Goal: Answer question/provide support

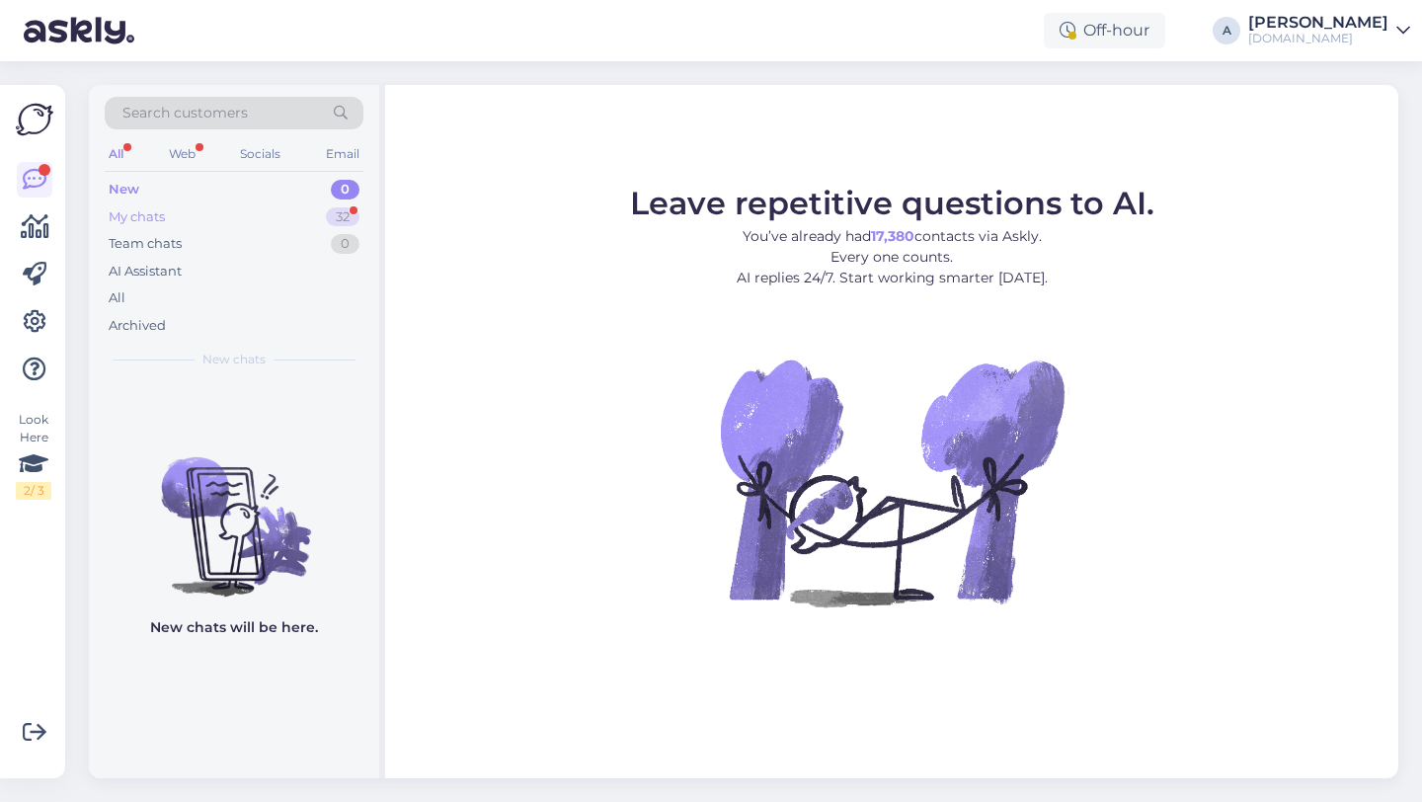
click at [341, 214] on div "32" at bounding box center [343, 217] width 34 height 20
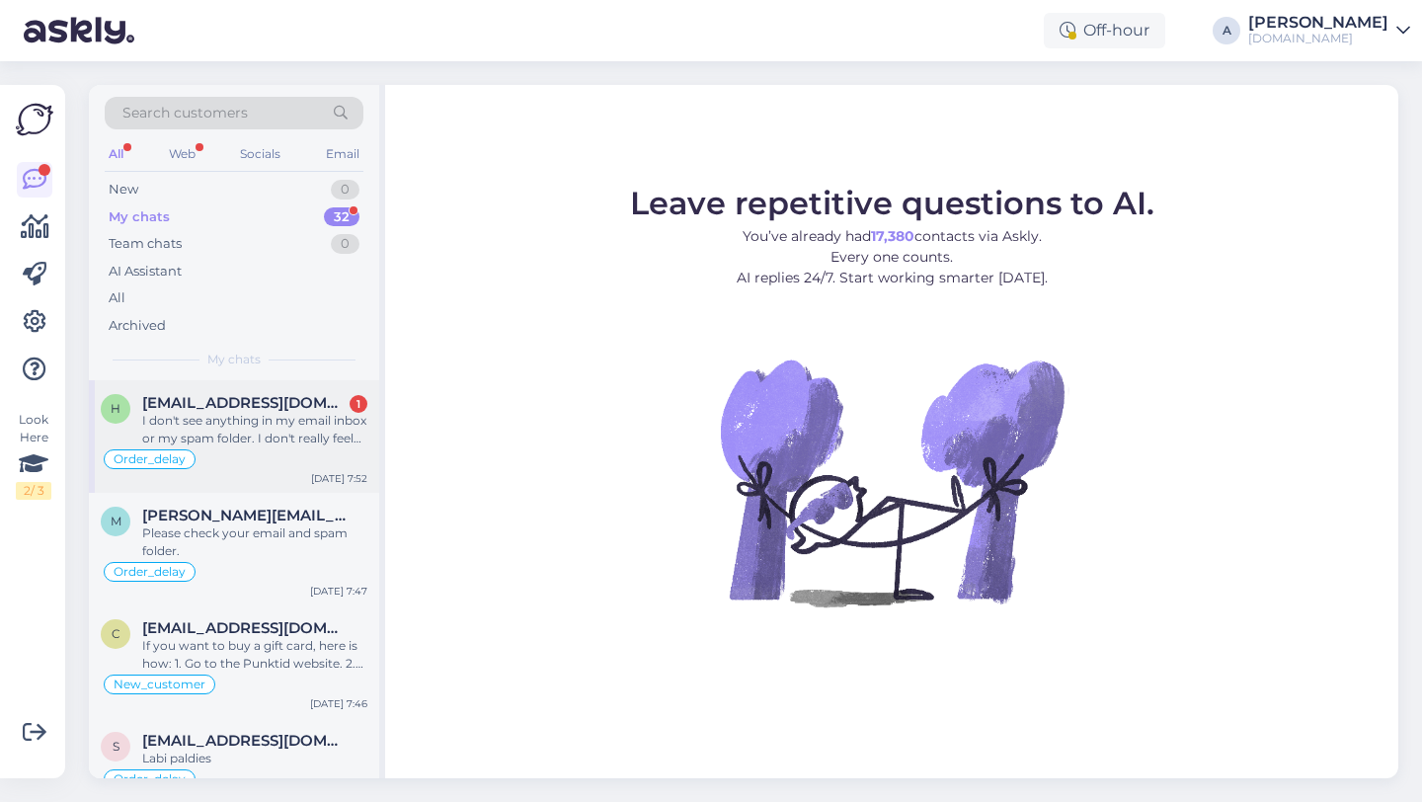
click at [274, 441] on div "I don't see anything in my email inbox or my spam folder. I don't really feel l…" at bounding box center [254, 430] width 225 height 36
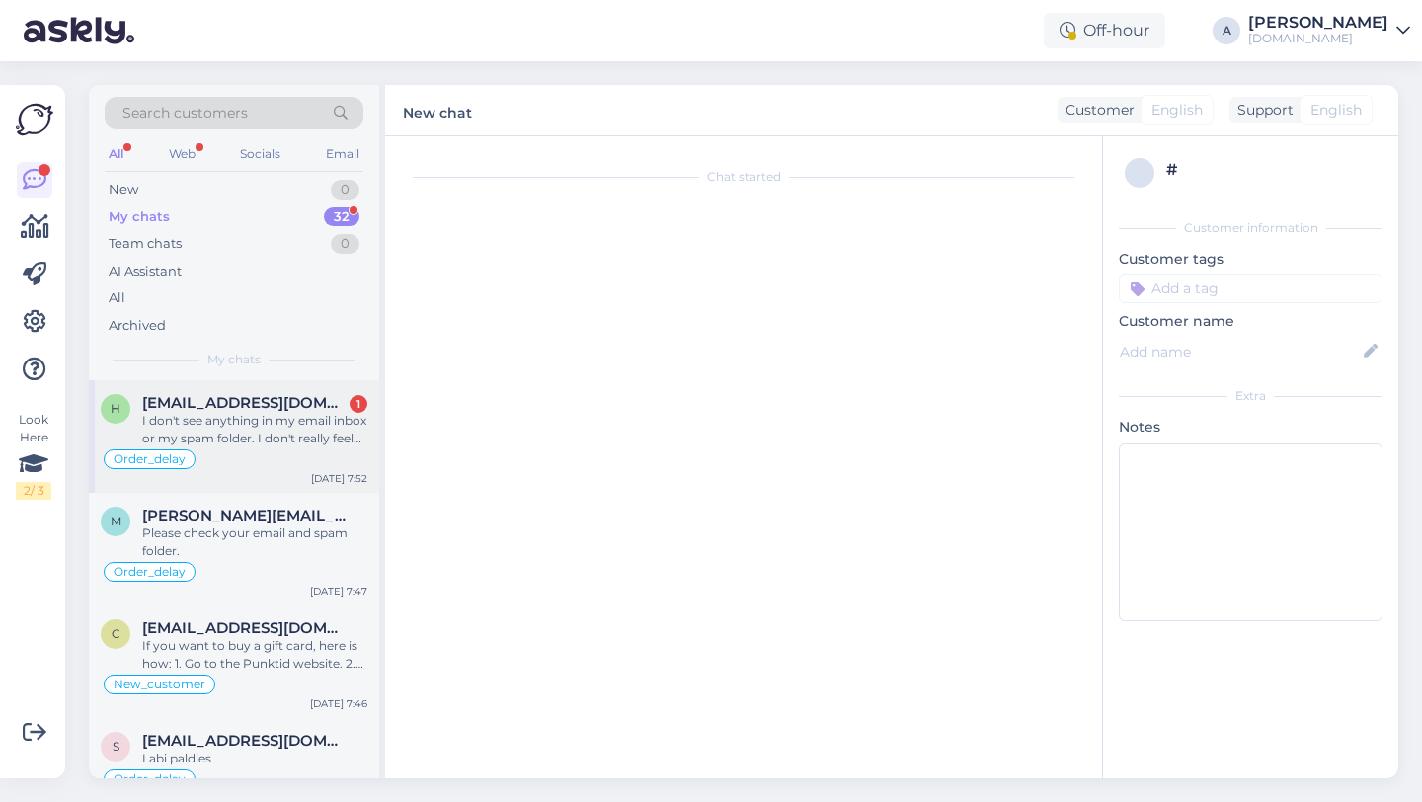
scroll to position [1623, 0]
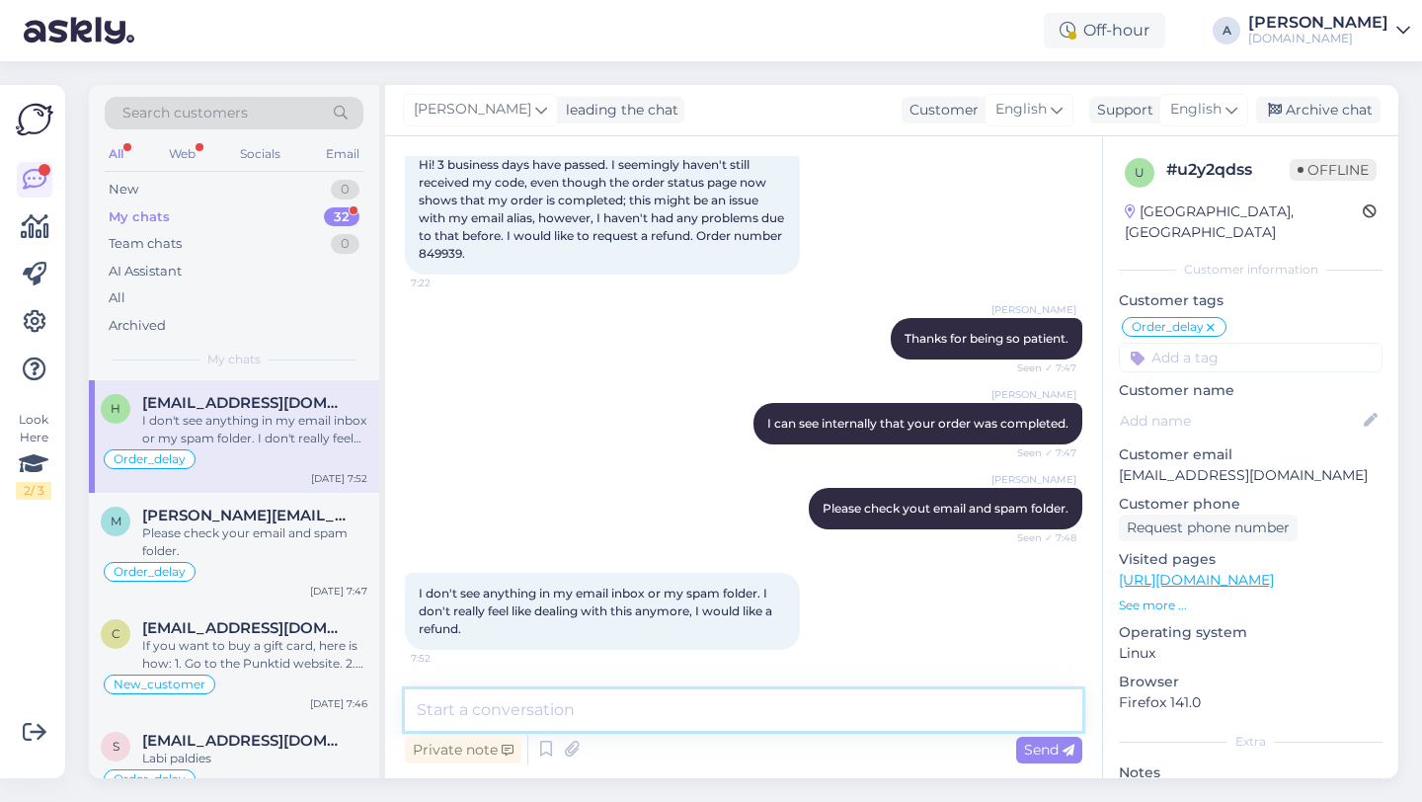
click at [553, 726] on textarea at bounding box center [743, 709] width 677 height 41
type textarea "P"
type textarea "W"
drag, startPoint x: 513, startPoint y: 253, endPoint x: 470, endPoint y: 255, distance: 43.5
click at [470, 255] on span "Hi! 3 business days have passed. I seemingly haven't still received my code, ev…" at bounding box center [603, 209] width 368 height 104
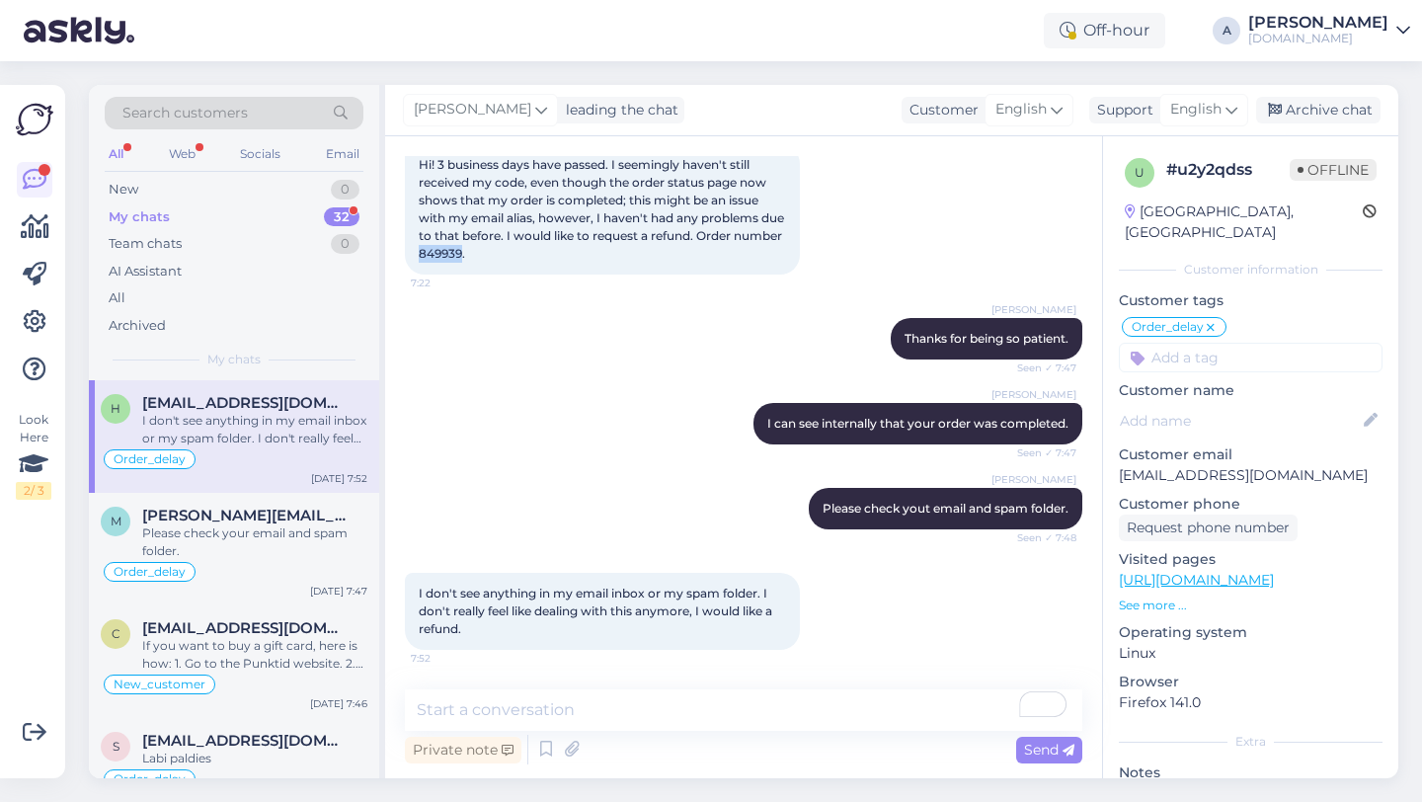
copy span "849939"
click at [443, 715] on textarea "To enrich screen reader interactions, please activate Accessibility in Grammarl…" at bounding box center [743, 709] width 677 height 41
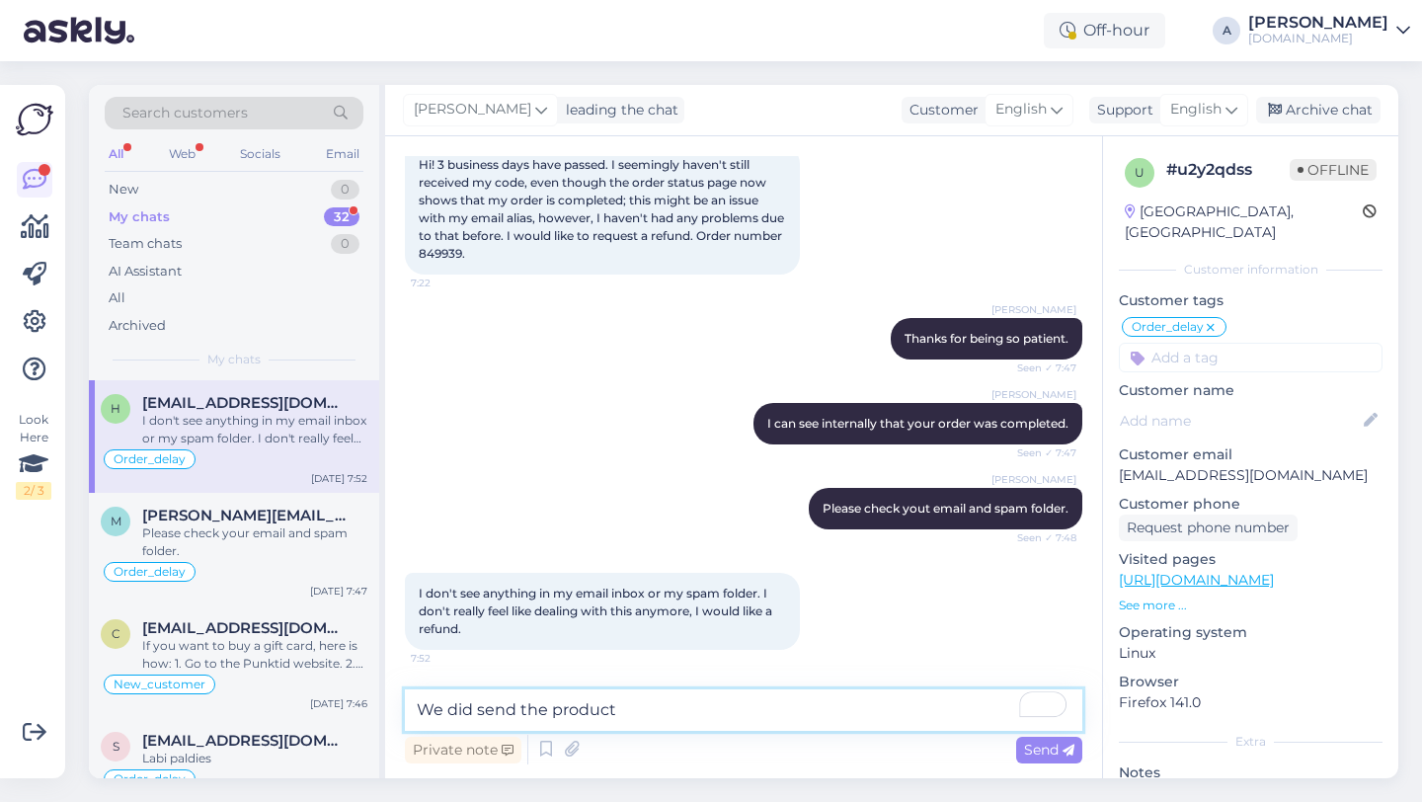
click at [647, 701] on textarea "We did send the product" at bounding box center [743, 709] width 677 height 41
type textarea "We did send the product."
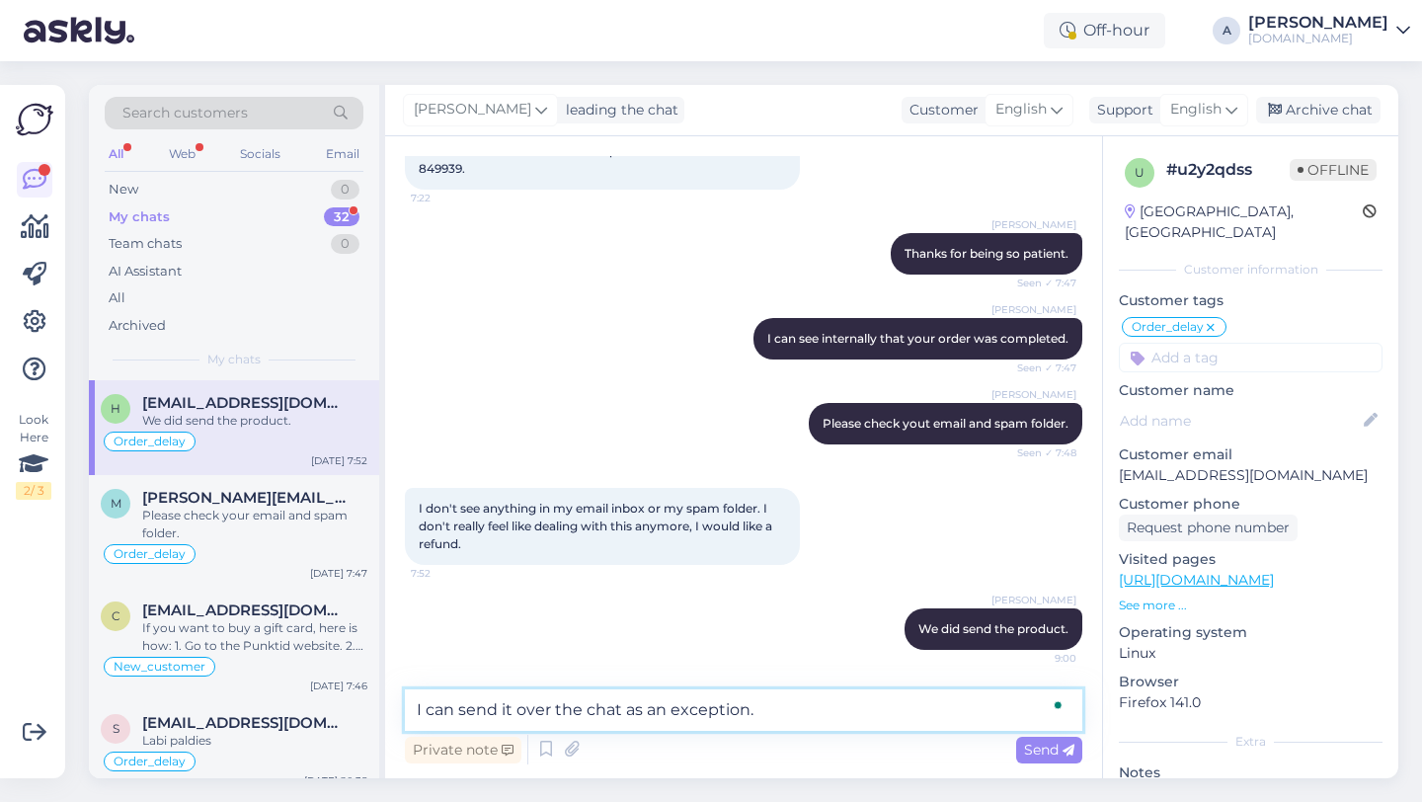
type textarea "I can send it over the chat as an exception."
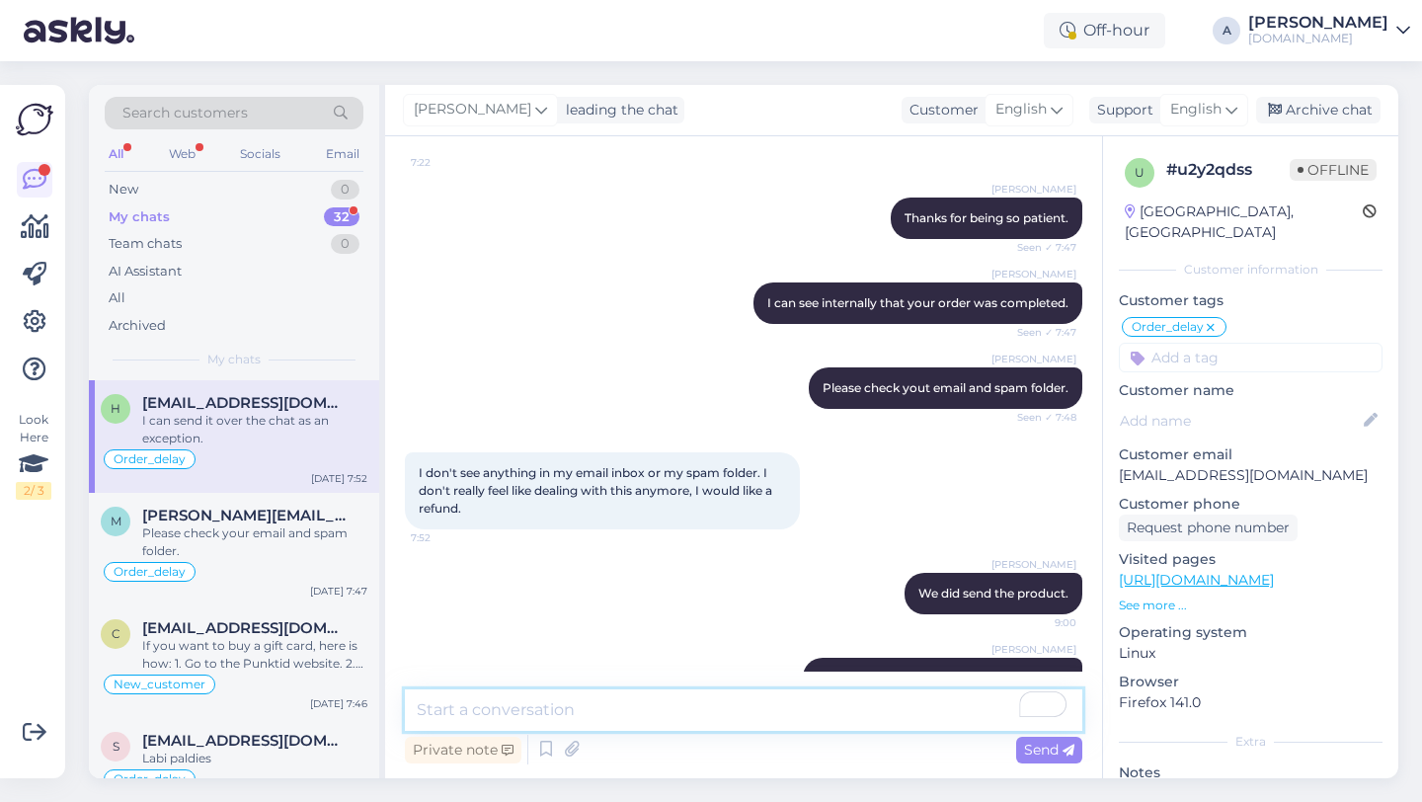
scroll to position [1793, 0]
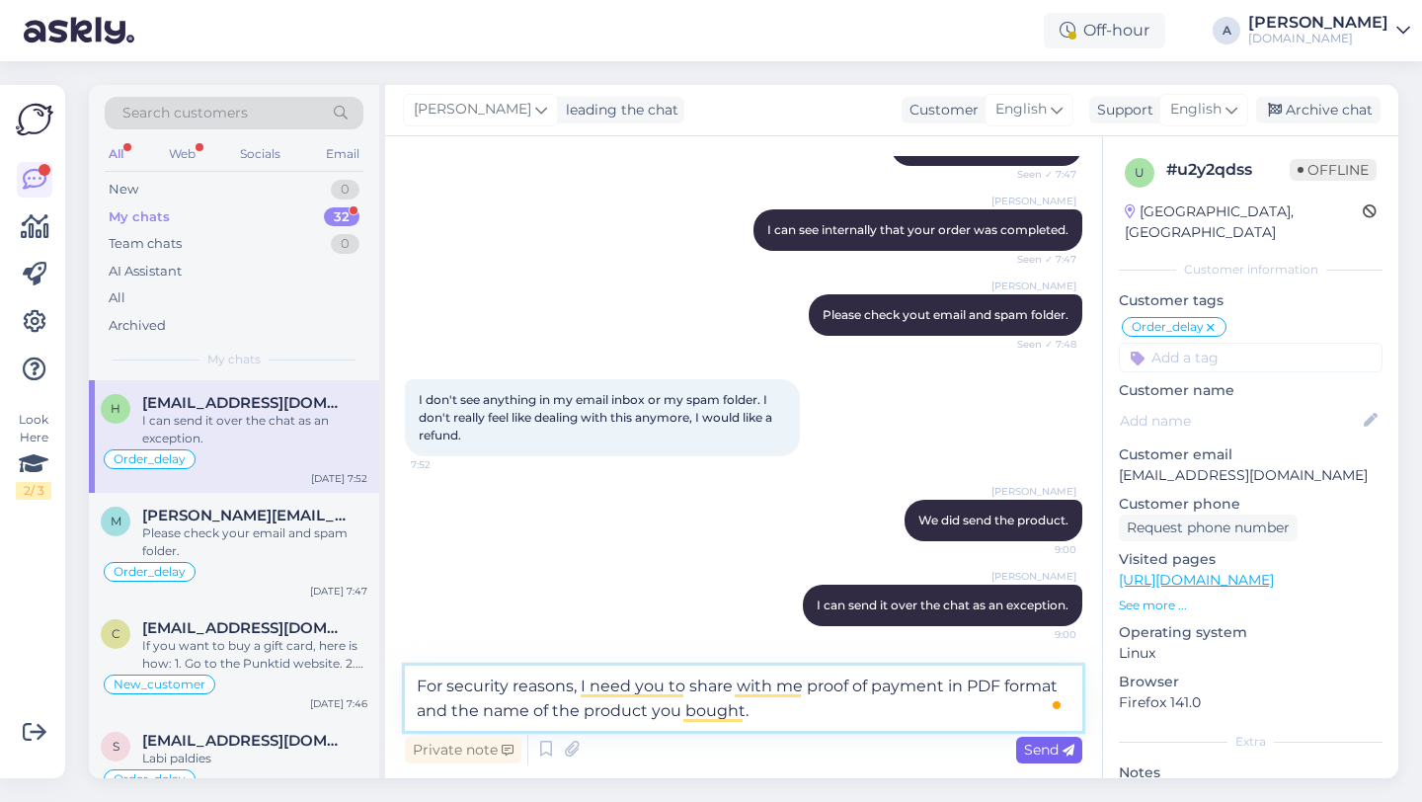
type textarea "For security reasons, I need you to share with me proof of payment in PDF forma…"
click at [1043, 748] on span "Send" at bounding box center [1049, 750] width 50 height 18
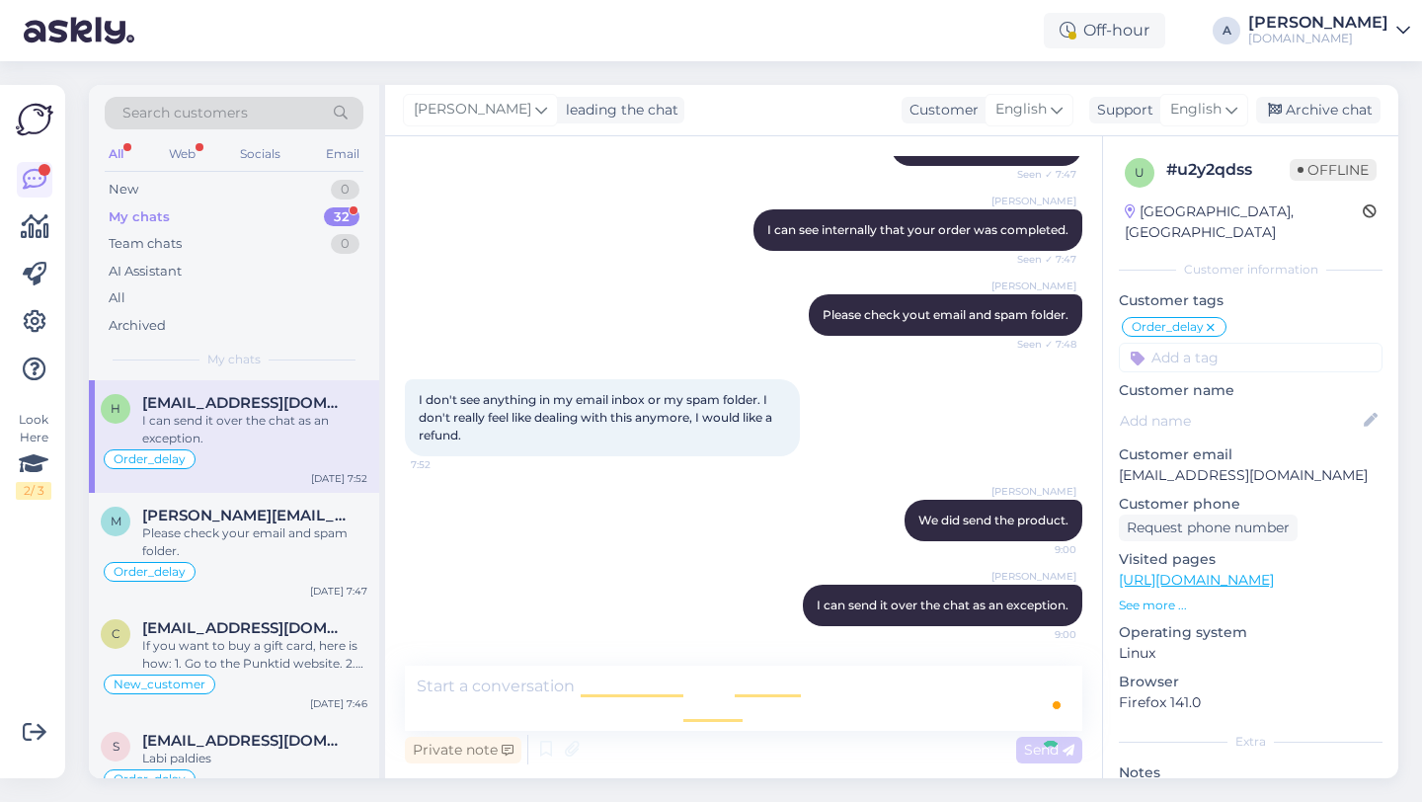
scroll to position [1914, 0]
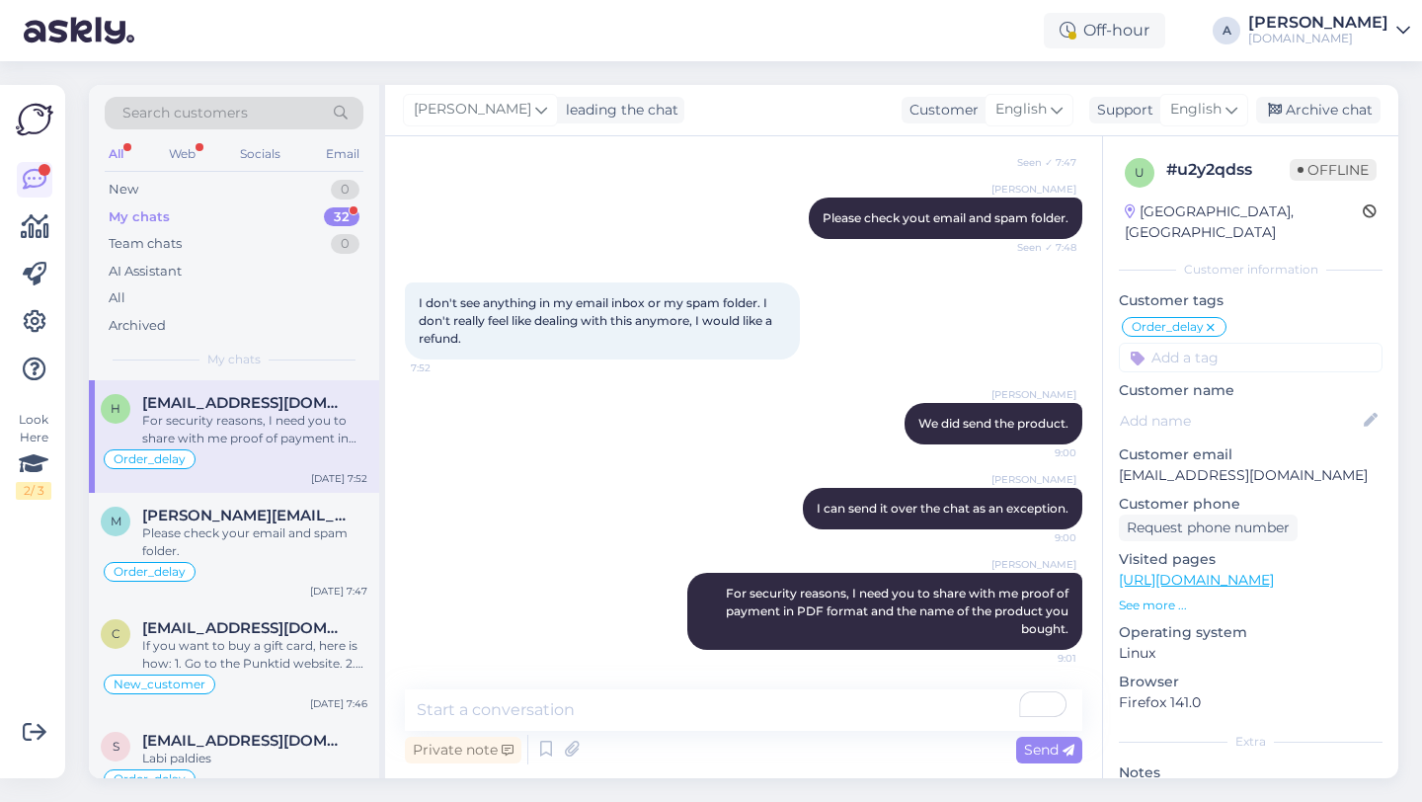
click at [304, 219] on div "My chats 32" at bounding box center [234, 217] width 259 height 28
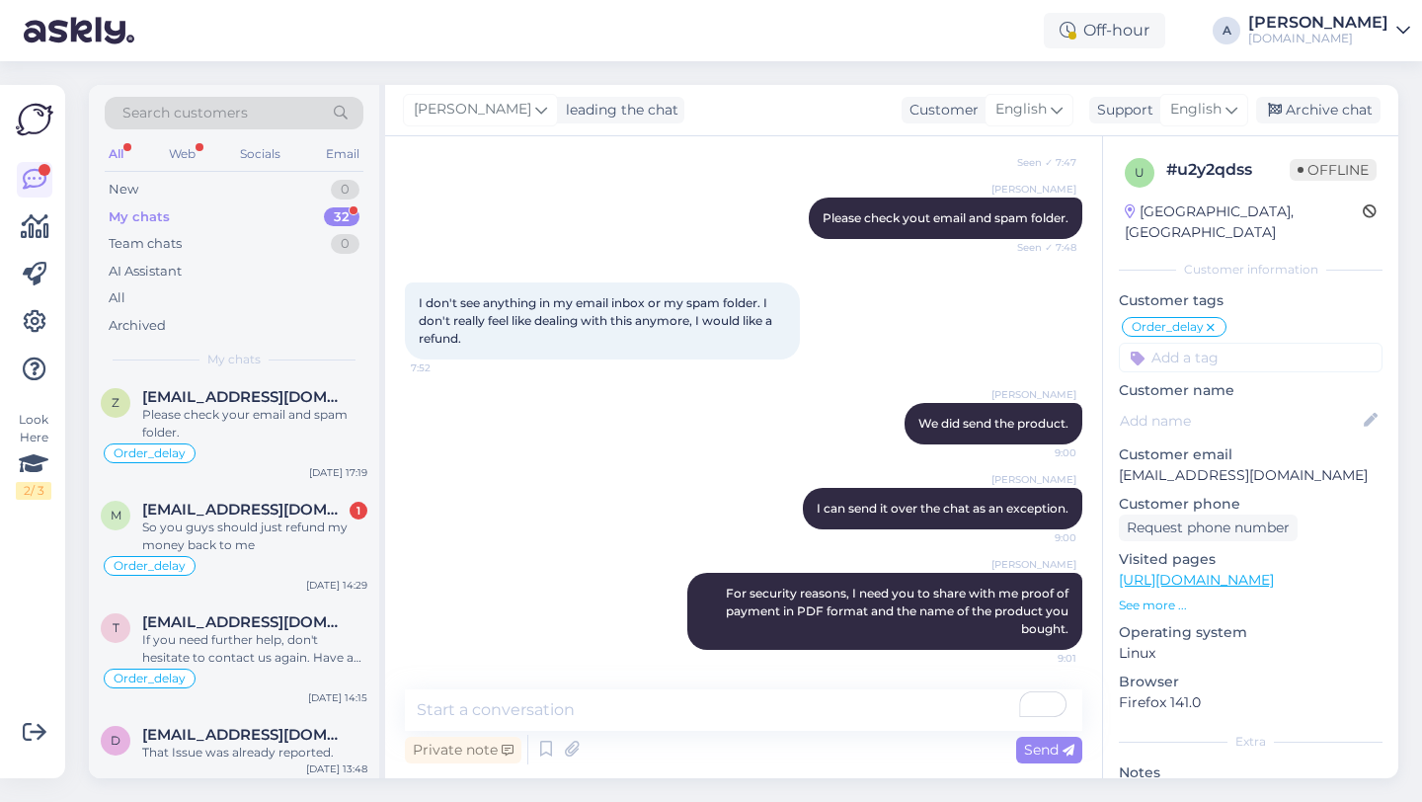
scroll to position [2185, 0]
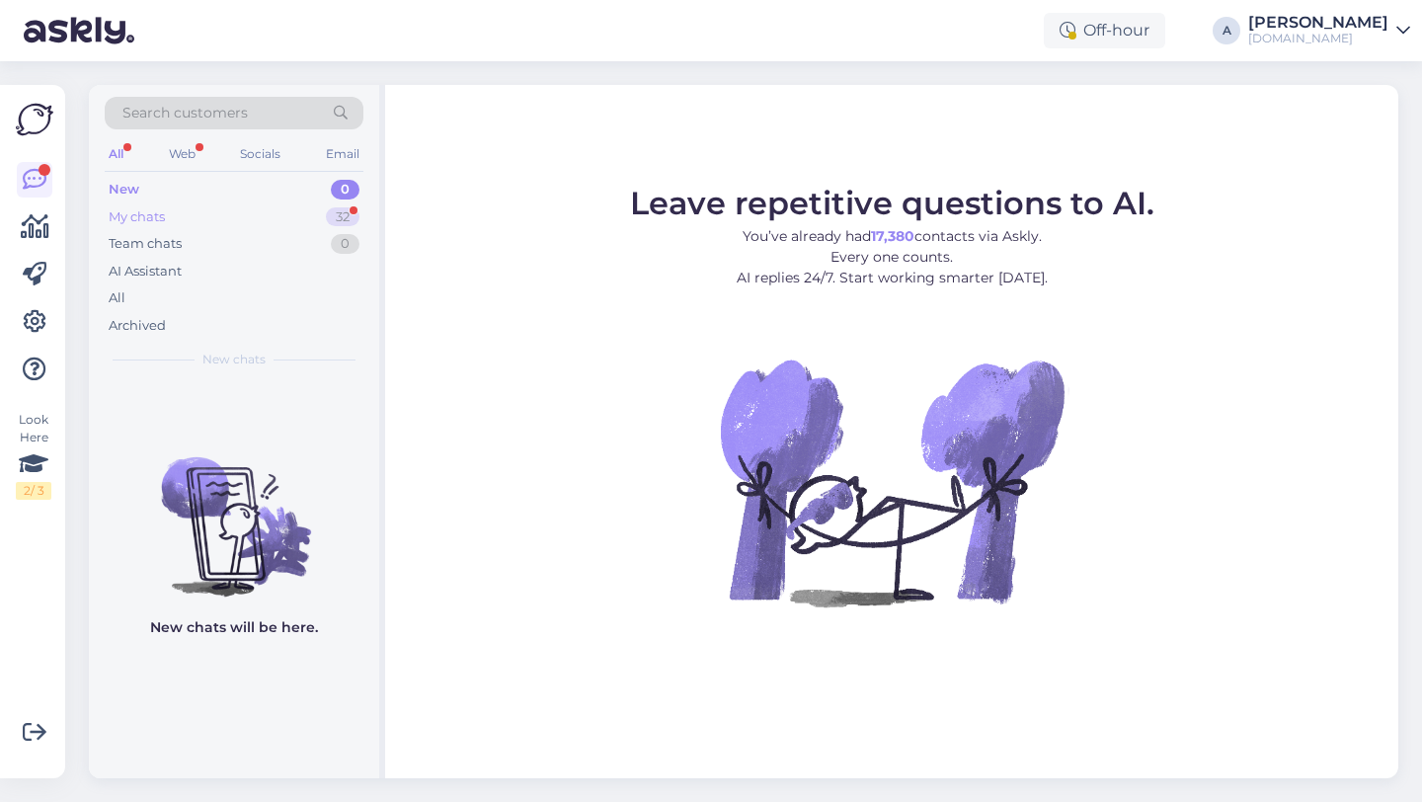
click at [338, 220] on div "32" at bounding box center [343, 217] width 34 height 20
click at [346, 216] on div "32" at bounding box center [343, 217] width 34 height 20
click at [343, 210] on div "32" at bounding box center [343, 217] width 34 height 20
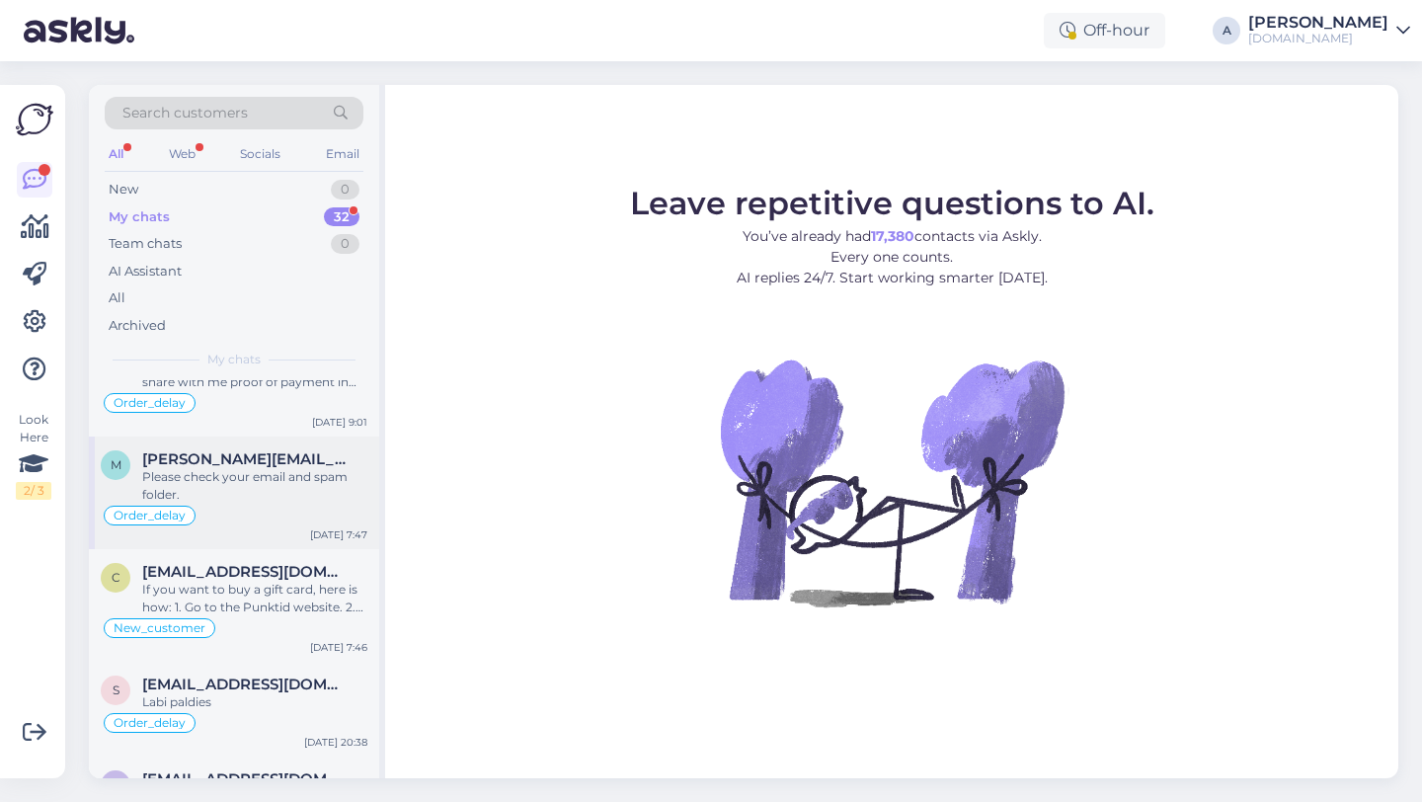
scroll to position [82, 0]
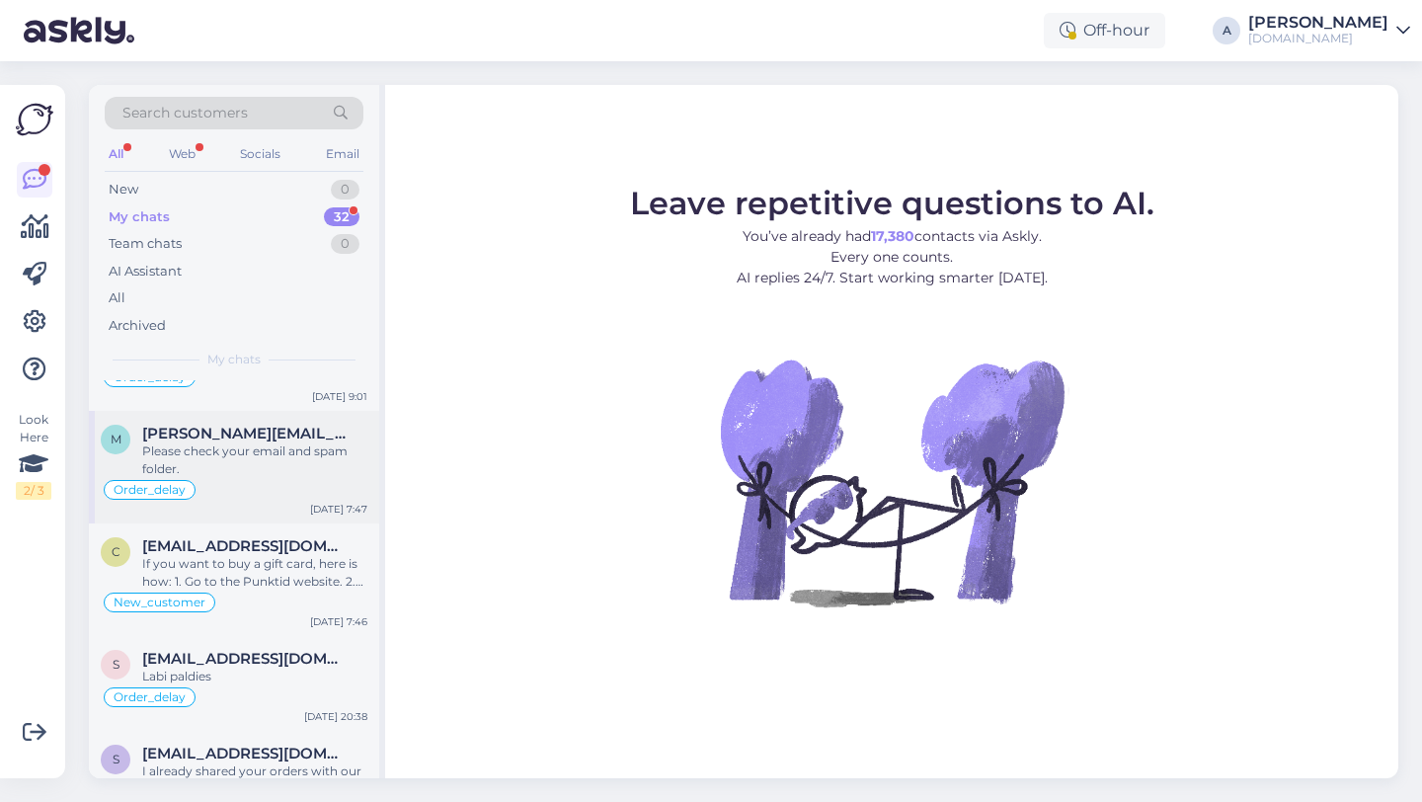
click at [249, 445] on div "Please check your email and spam folder." at bounding box center [254, 460] width 225 height 36
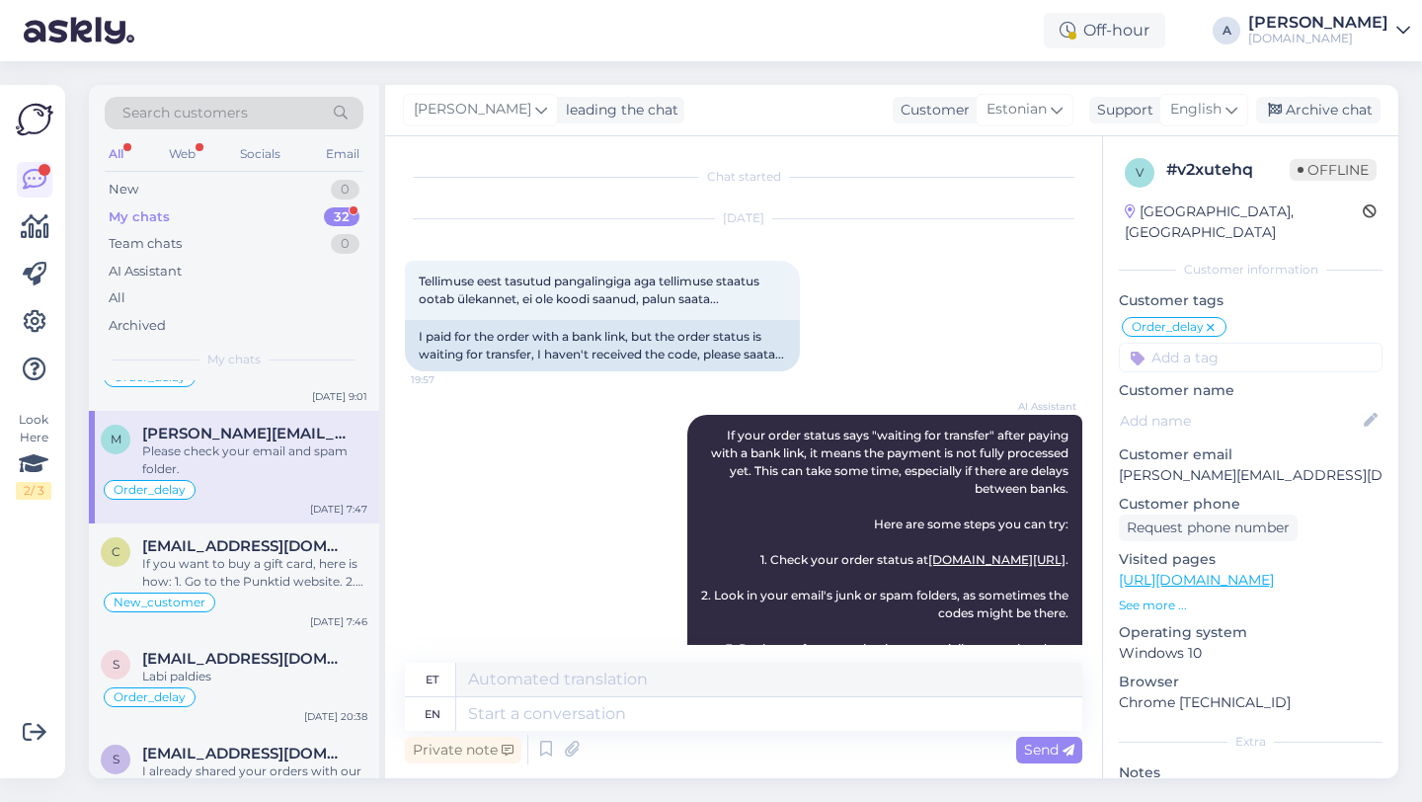
scroll to position [1869, 0]
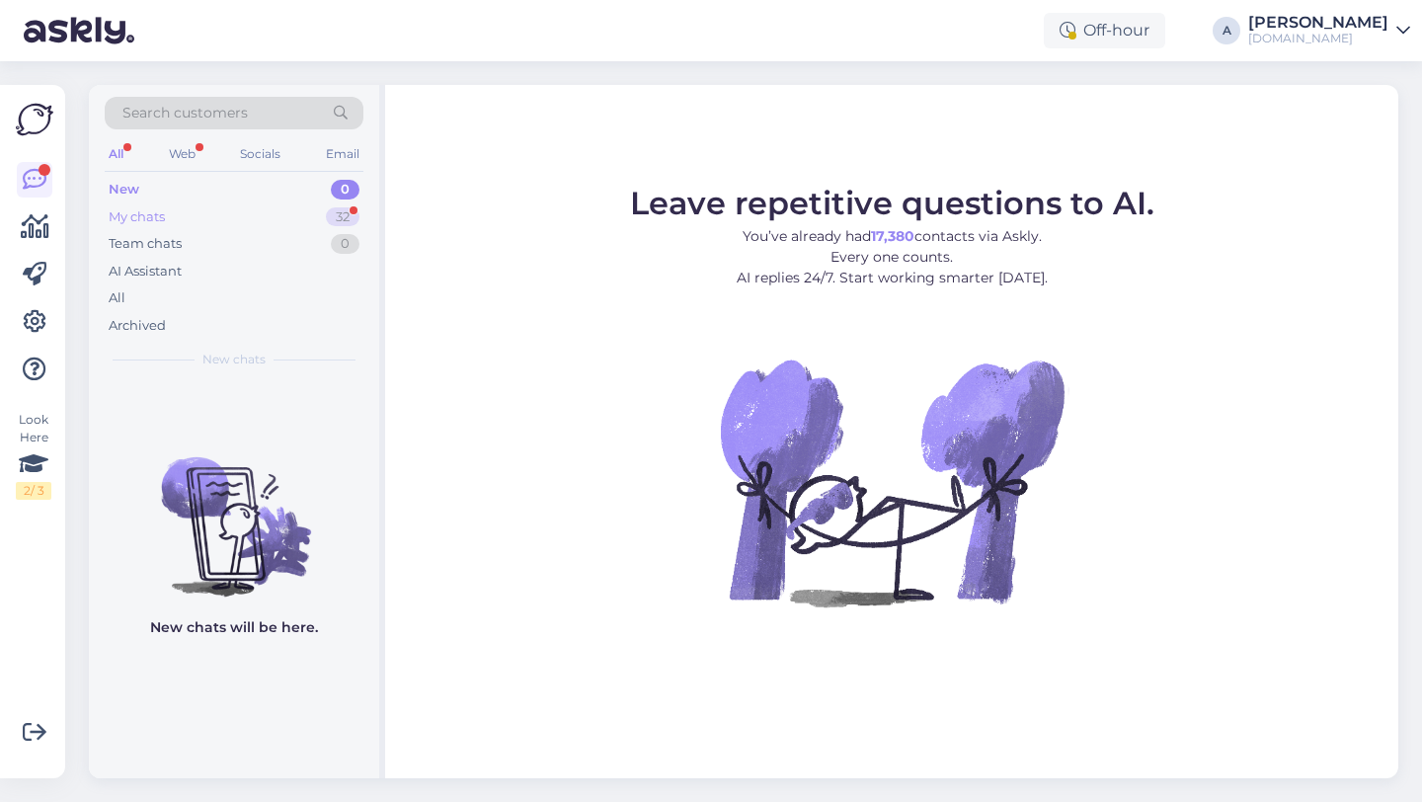
click at [324, 215] on div "My chats 32" at bounding box center [234, 217] width 259 height 28
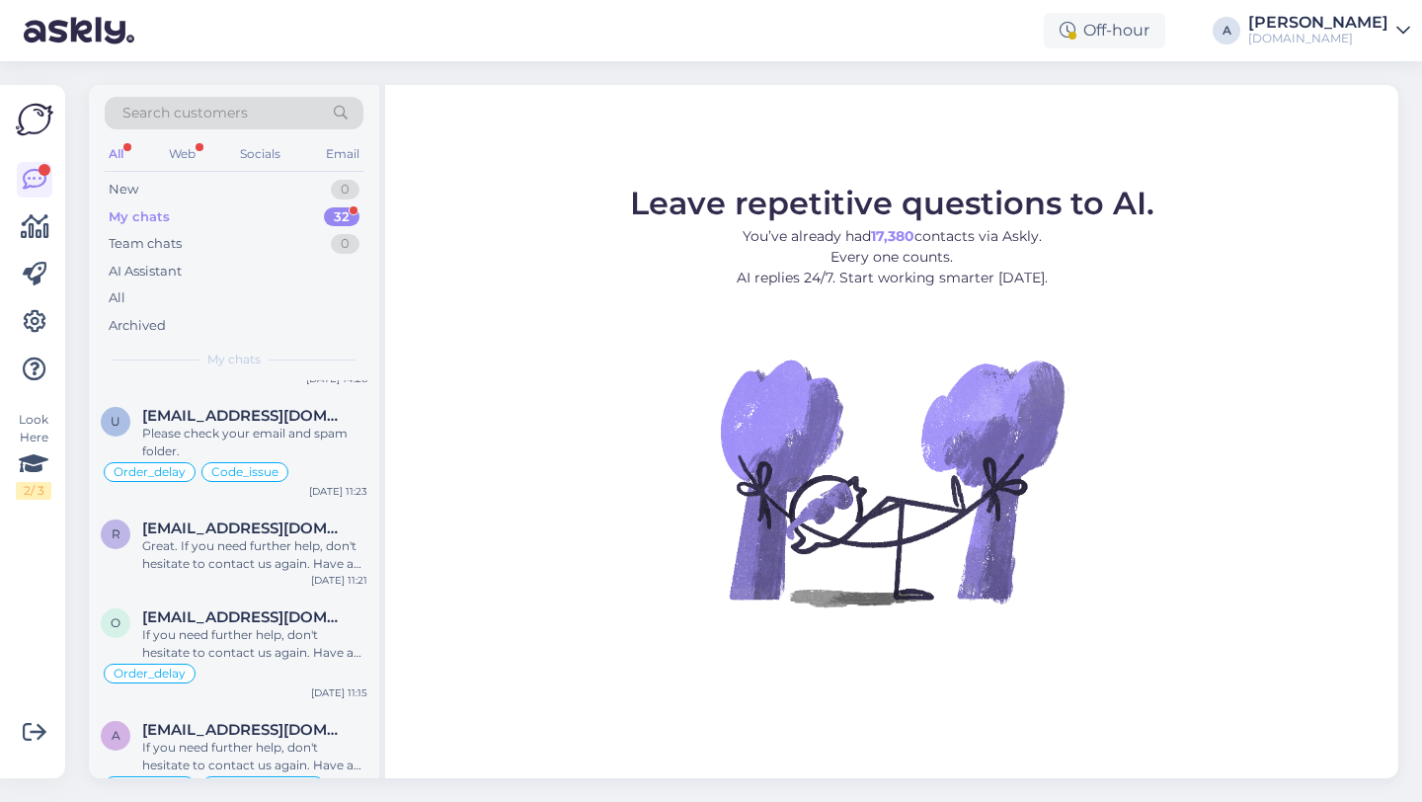
scroll to position [396, 0]
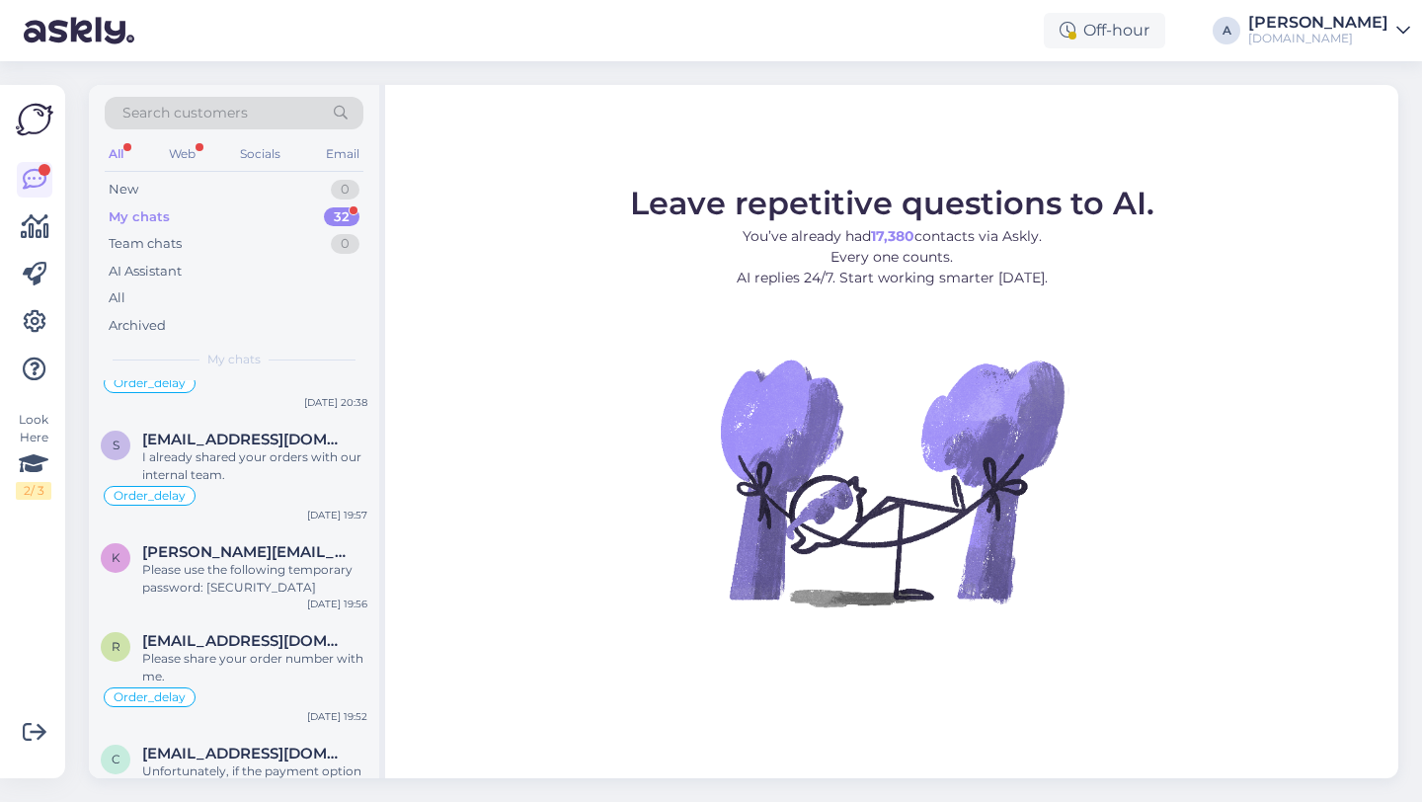
click at [480, 236] on figure "Leave repetitive questions to AI. You’ve already had 17,380 contacts via Askly.…" at bounding box center [891, 424] width 977 height 472
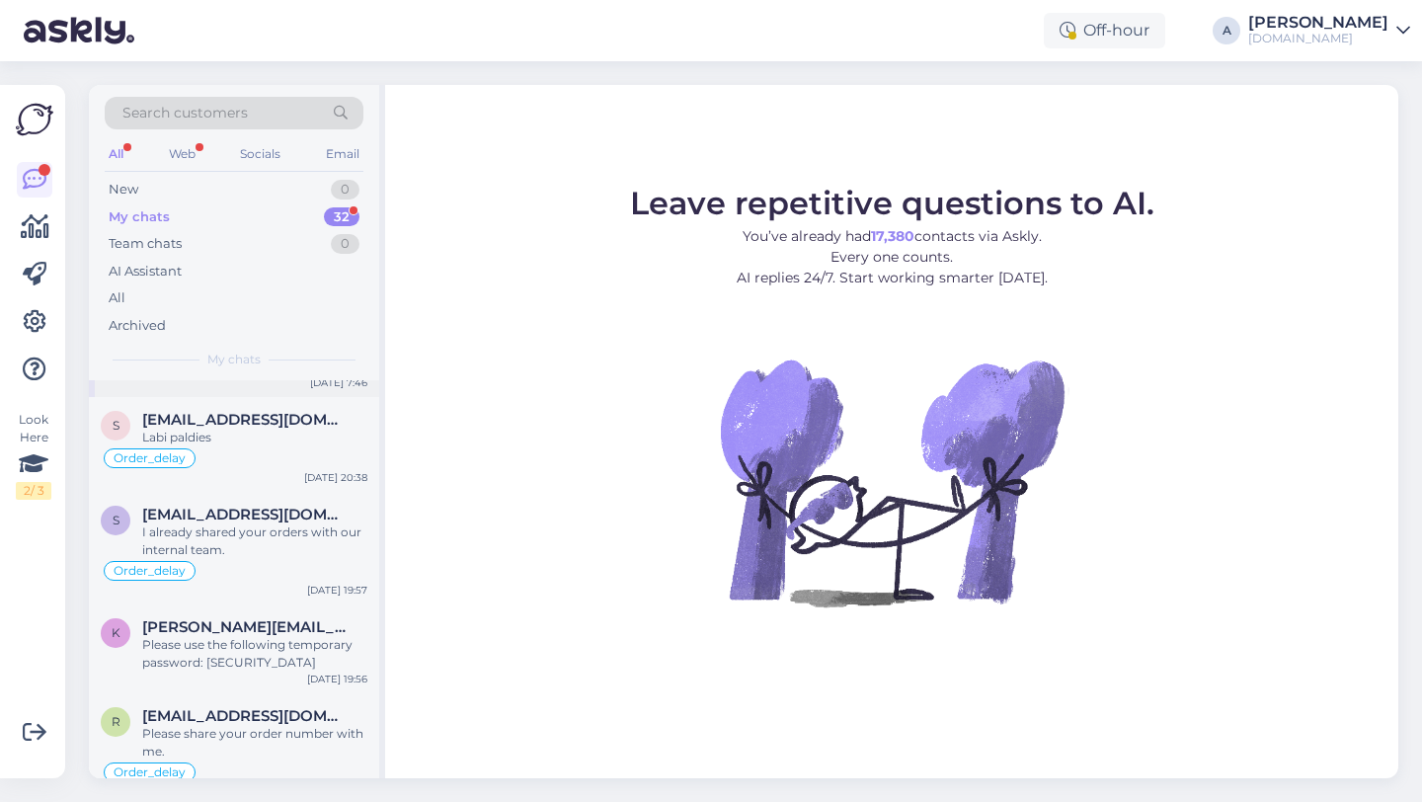
scroll to position [0, 0]
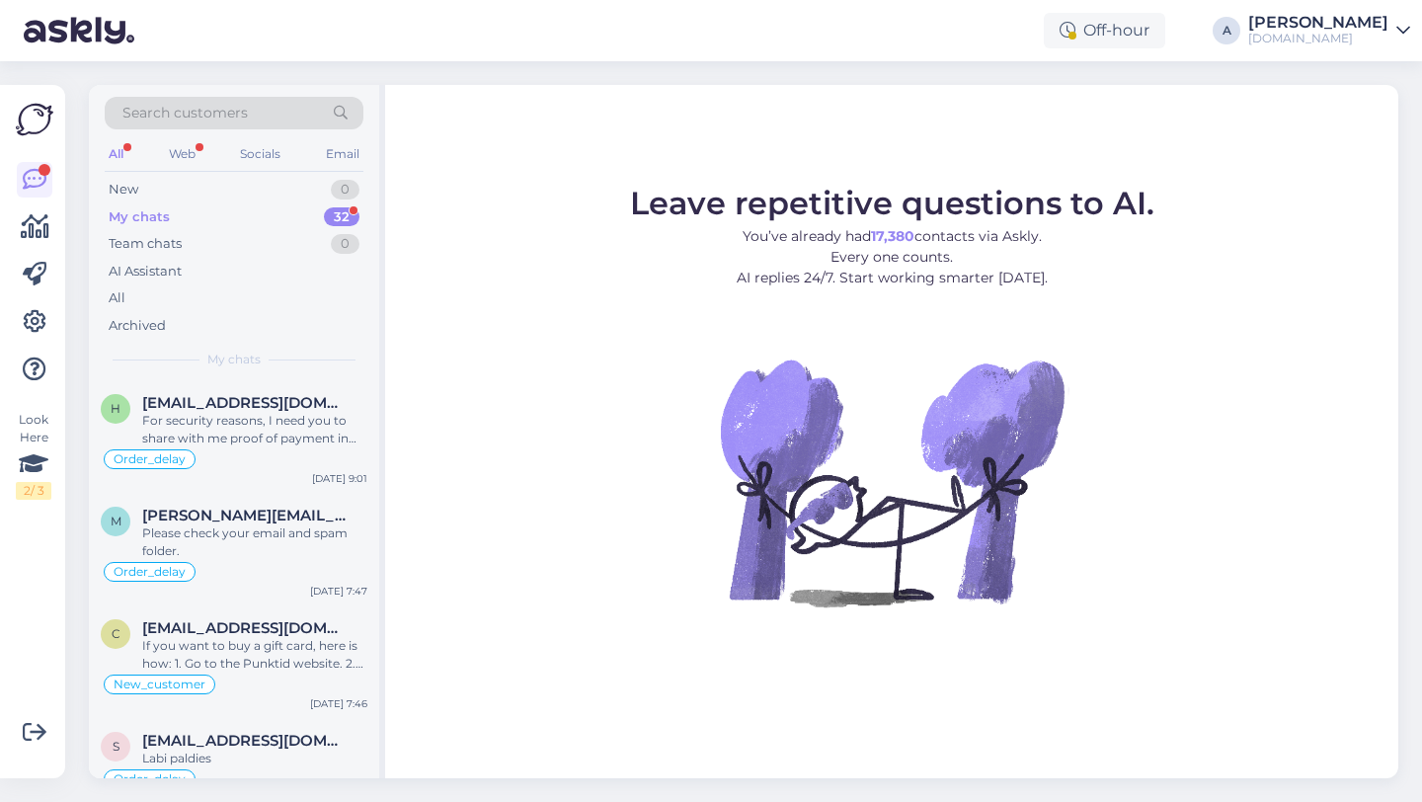
click at [466, 576] on figure "Leave repetitive questions to AI. You’ve already had 17,380 contacts via Askly.…" at bounding box center [891, 424] width 977 height 472
